Goal: Information Seeking & Learning: Compare options

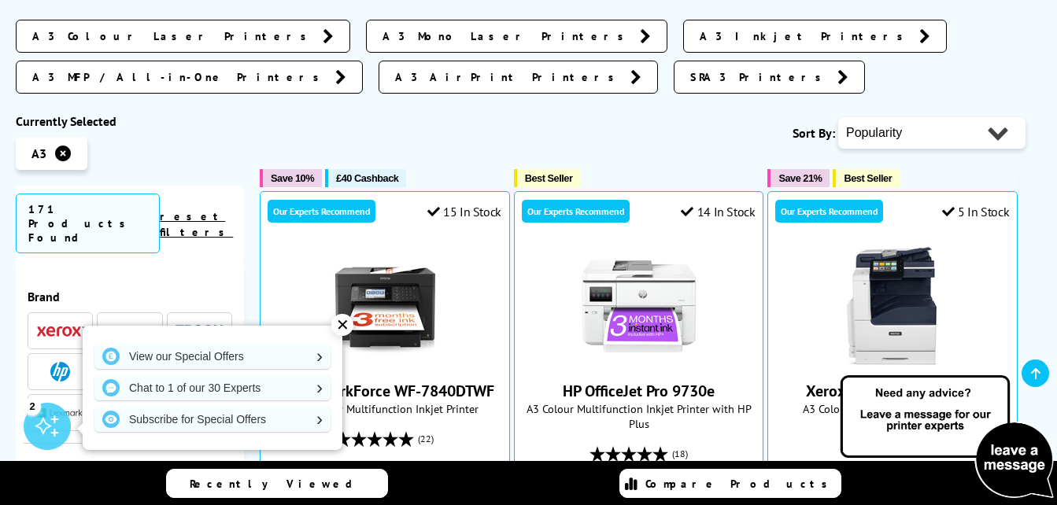
scroll to position [284, 0]
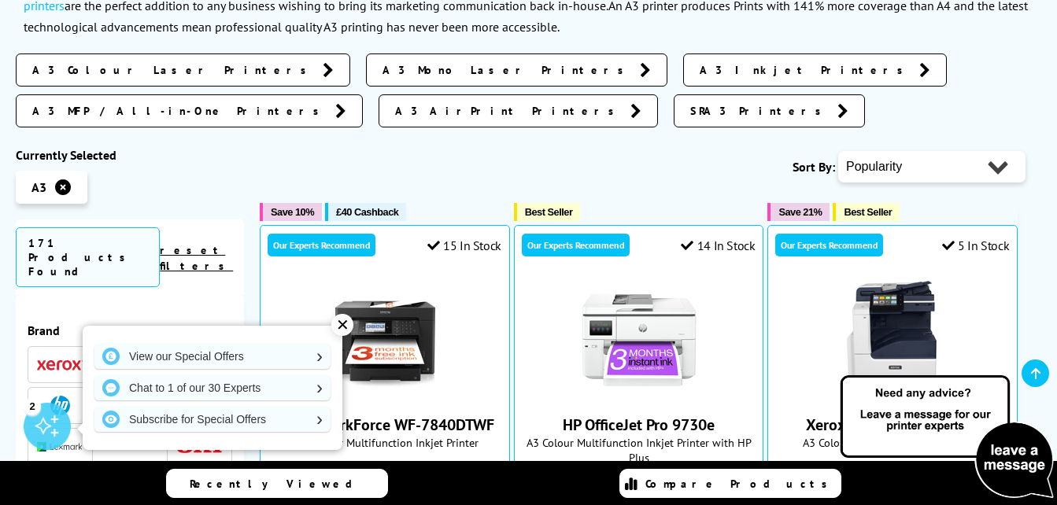
click at [130, 70] on span "A3 Colour Laser Printers" at bounding box center [173, 70] width 283 height 16
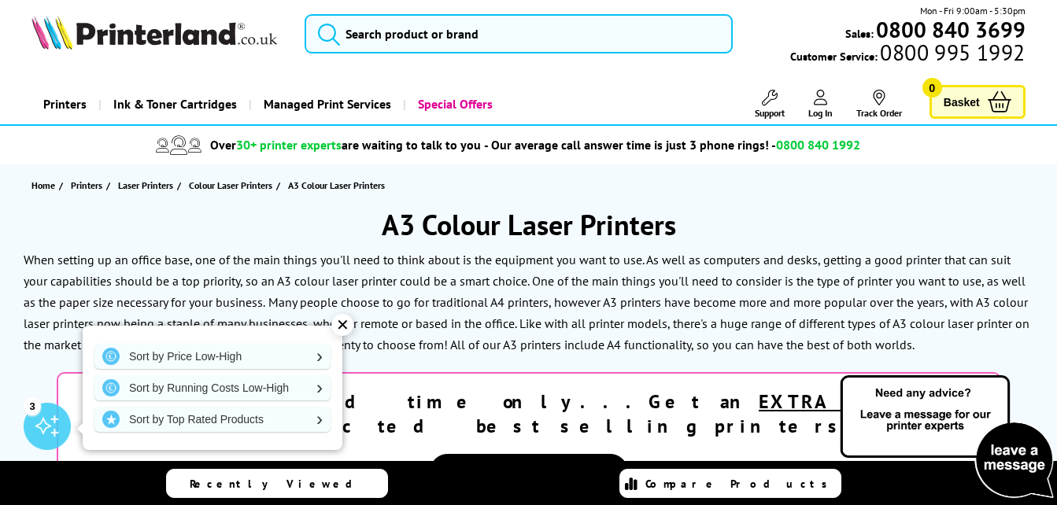
scroll to position [53, 0]
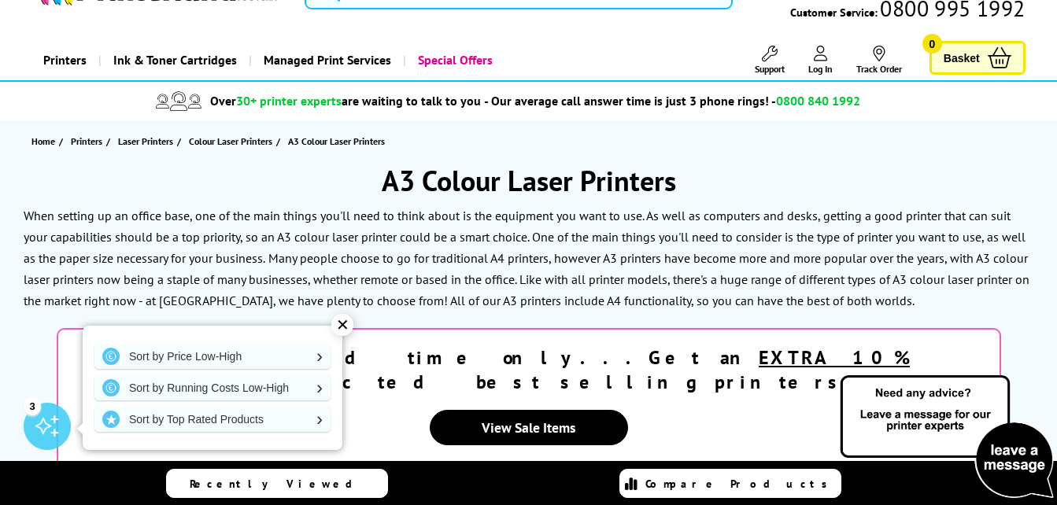
click at [345, 323] on div "✕" at bounding box center [342, 325] width 22 height 22
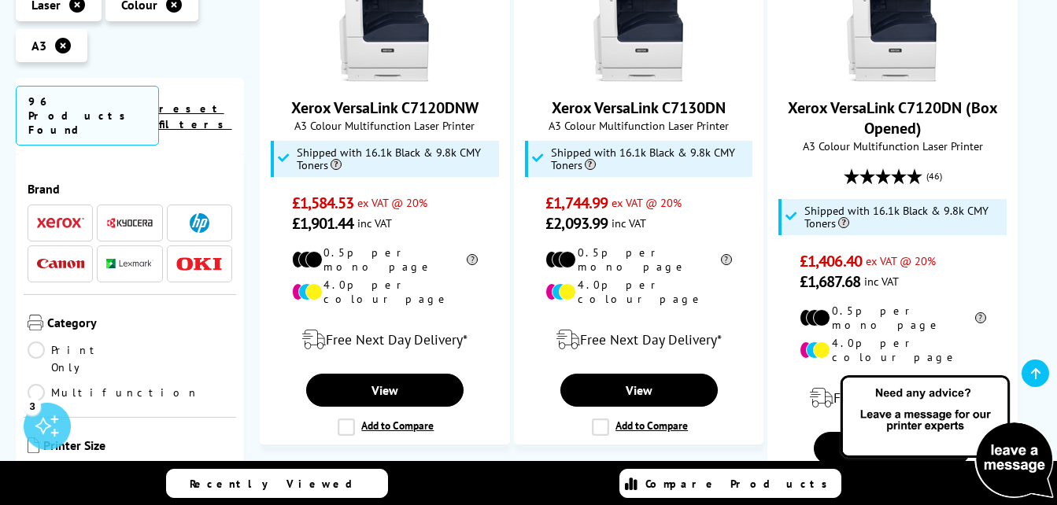
scroll to position [2728, 0]
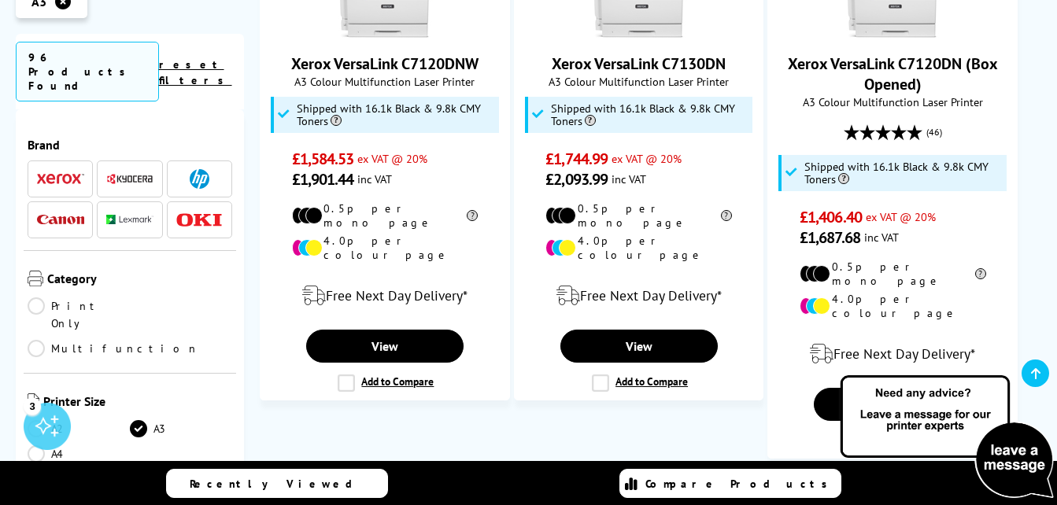
click at [561, 483] on link "2" at bounding box center [553, 503] width 41 height 41
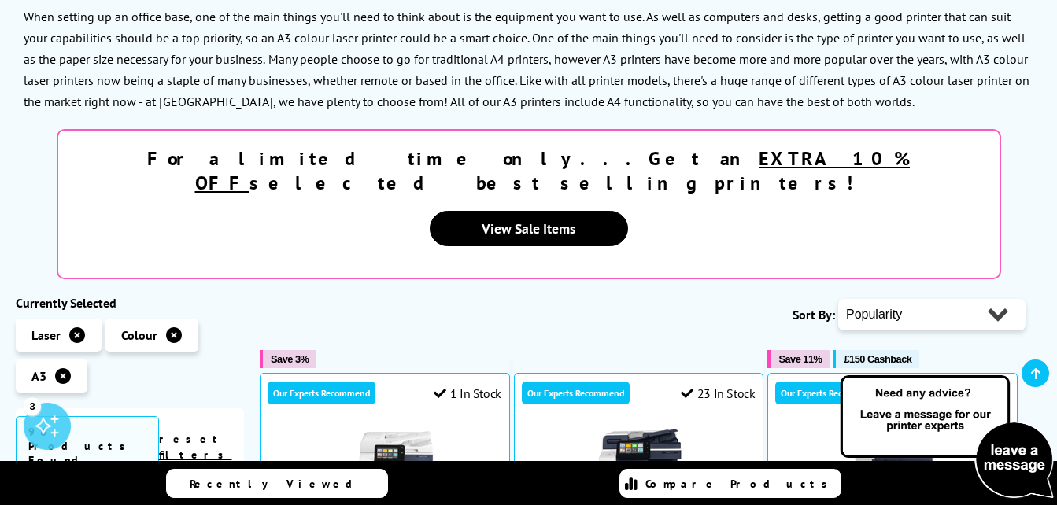
scroll to position [278, 0]
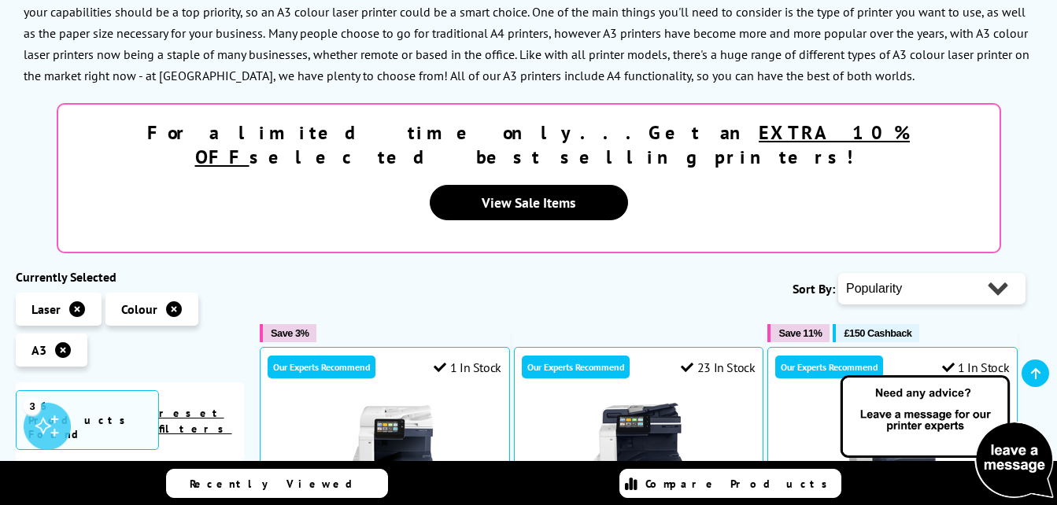
click at [992, 273] on select "Popularity Rating Price - Low to High Price - High to Low Running Costs - Low t…" at bounding box center [931, 288] width 187 height 31
select select "Price Ascending"
click at [838, 273] on select "Popularity Rating Price - Low to High Price - High to Low Running Costs - Low t…" at bounding box center [931, 288] width 187 height 31
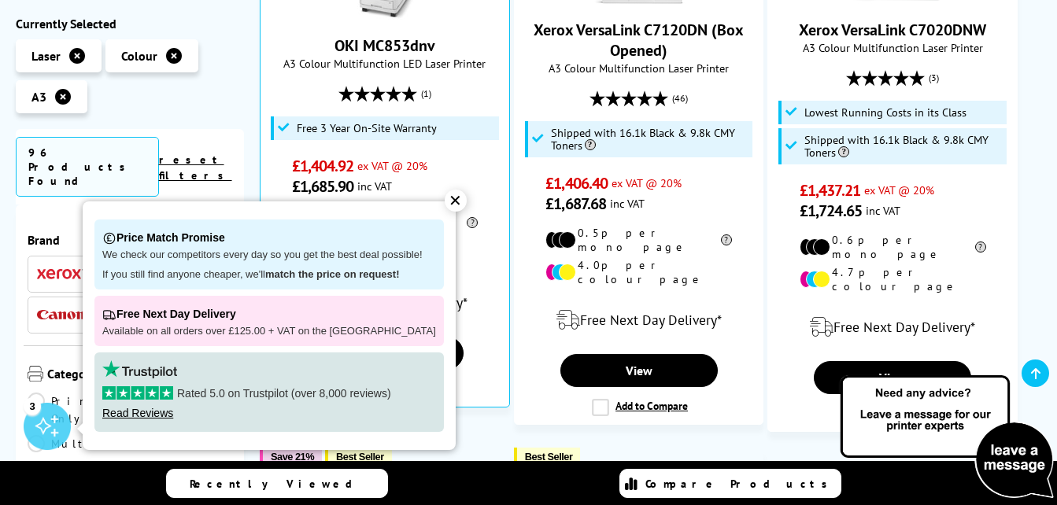
scroll to position [1481, 0]
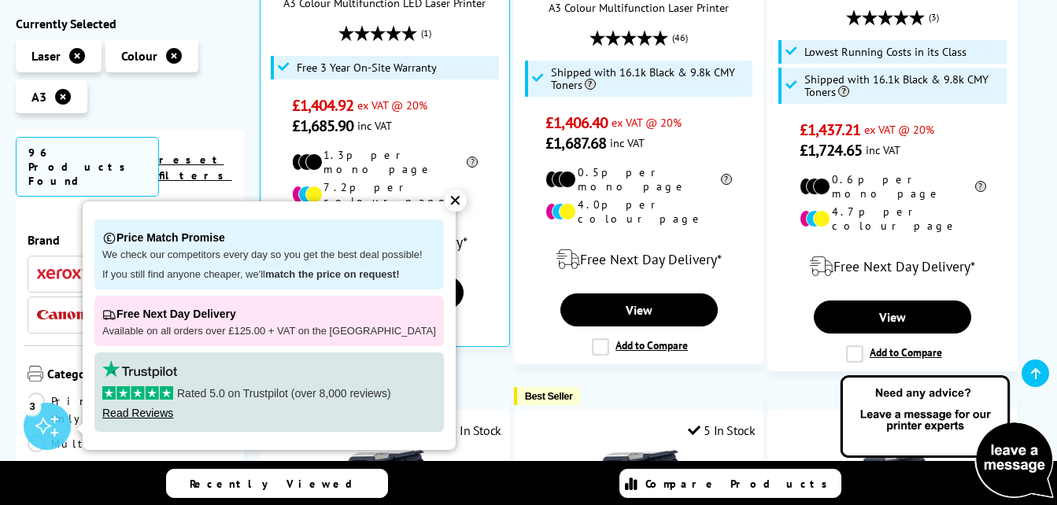
click at [446, 191] on div "✕" at bounding box center [456, 201] width 22 height 22
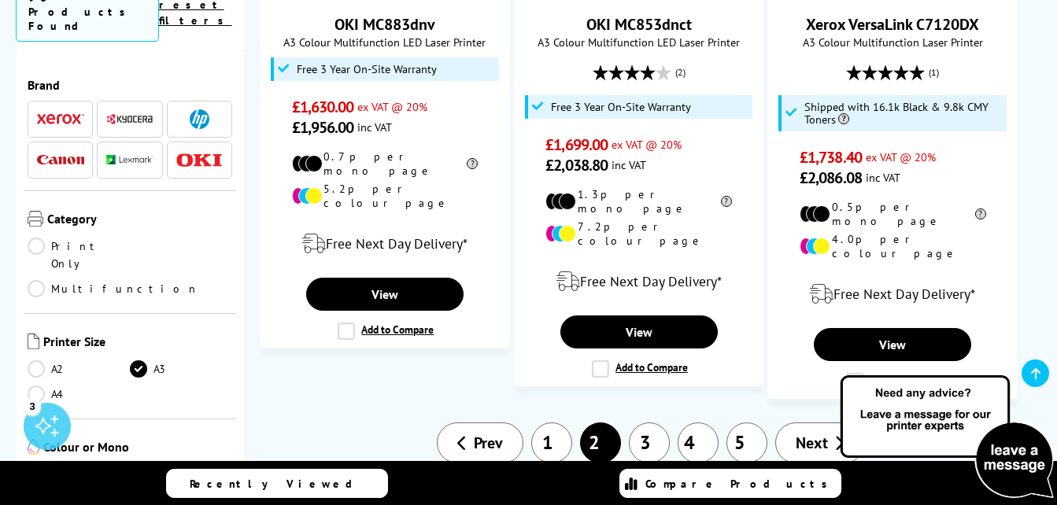
scroll to position [2702, 0]
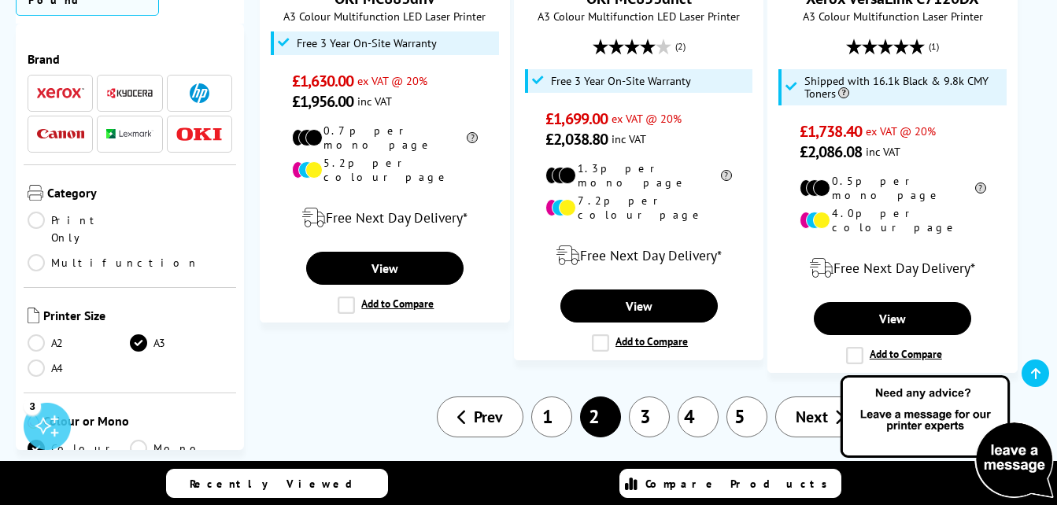
click at [552, 397] on link "1" at bounding box center [551, 417] width 41 height 41
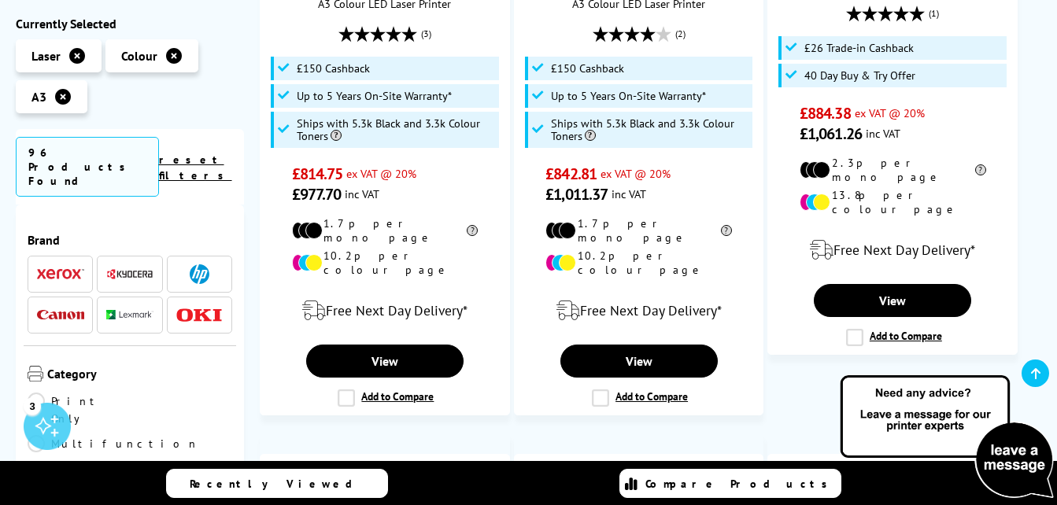
scroll to position [2267, 0]
